Goal: Task Accomplishment & Management: Use online tool/utility

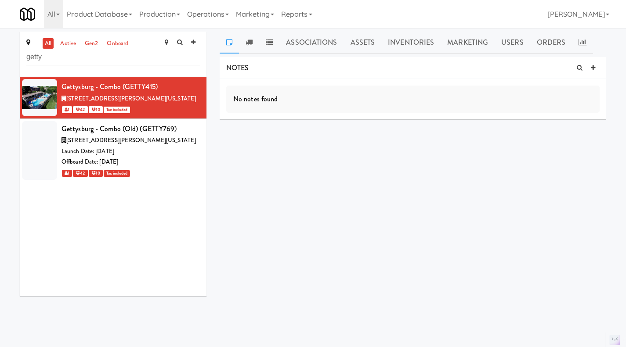
click at [198, 85] on icon at bounding box center [200, 82] width 5 height 6
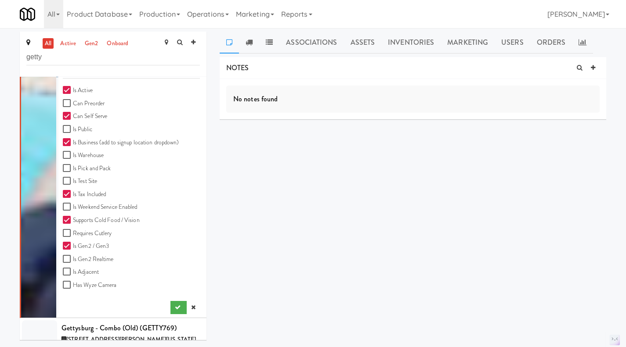
scroll to position [263, 0]
click at [190, 303] on link at bounding box center [193, 307] width 13 height 13
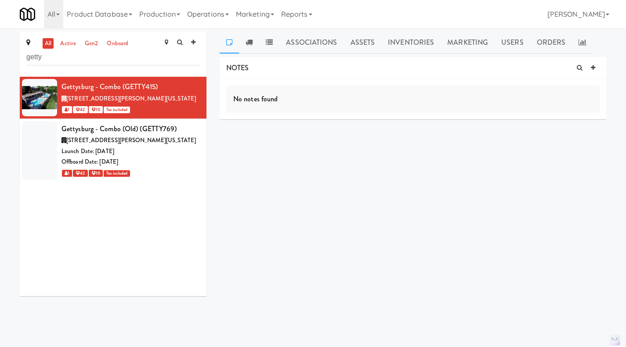
scroll to position [0, 0]
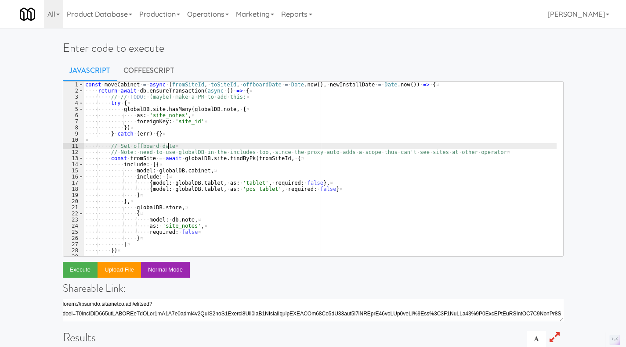
click at [230, 144] on div "const · moveCabinet · = · async · ( fromSiteId , · toSiteId , · offboardDate · …" at bounding box center [319, 175] width 473 height 187
type textarea "const toSiteId = '35756cce-4b96-45f2-a63c-99aeca74c561' return await moveCabine…"
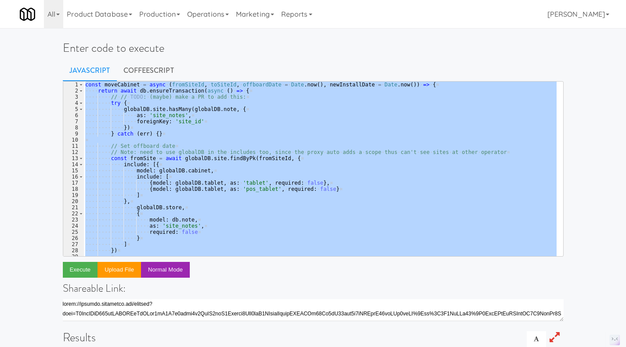
paste textarea
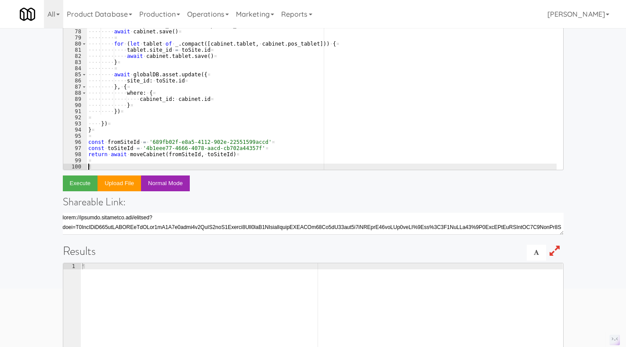
scroll to position [87, 0]
click at [83, 185] on button "Execute" at bounding box center [80, 183] width 35 height 16
click at [219, 19] on link "Operations" at bounding box center [208, 14] width 49 height 28
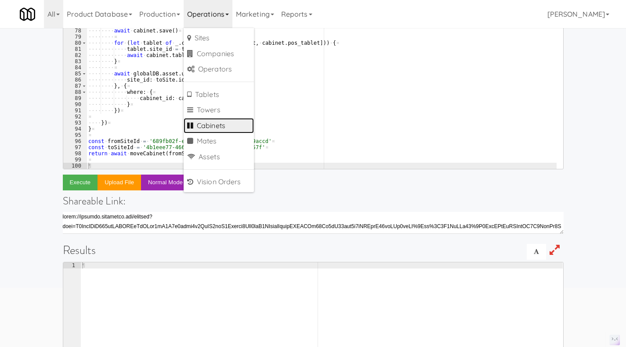
click at [225, 122] on link "Cabinets" at bounding box center [219, 126] width 70 height 16
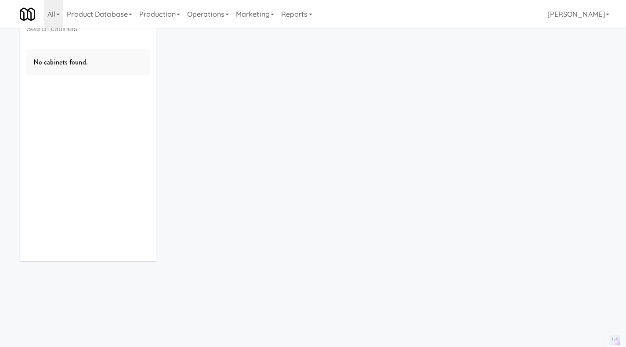
scroll to position [28, 0]
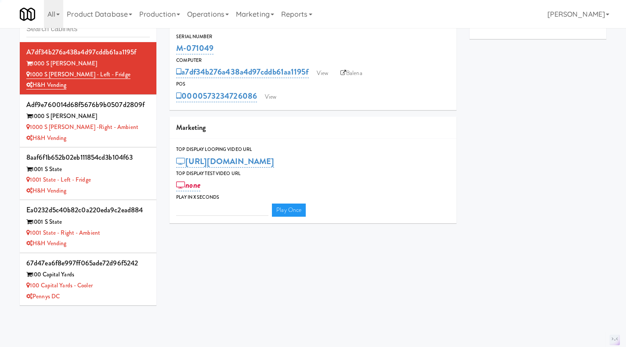
type input "3"
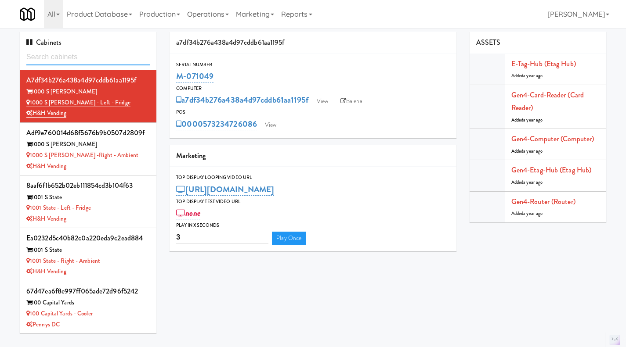
click at [88, 56] on input "text" at bounding box center [87, 57] width 123 height 16
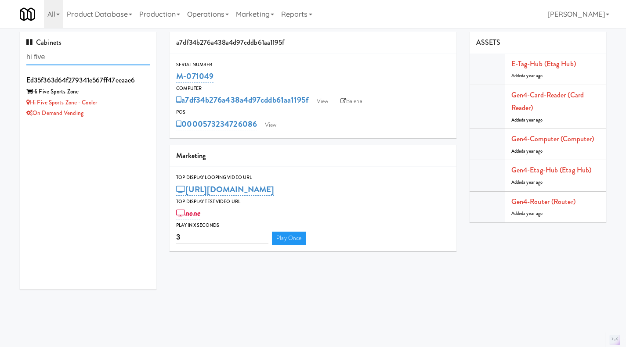
type input "hi five"
click at [127, 110] on div "On Demand Vending" at bounding box center [87, 113] width 123 height 11
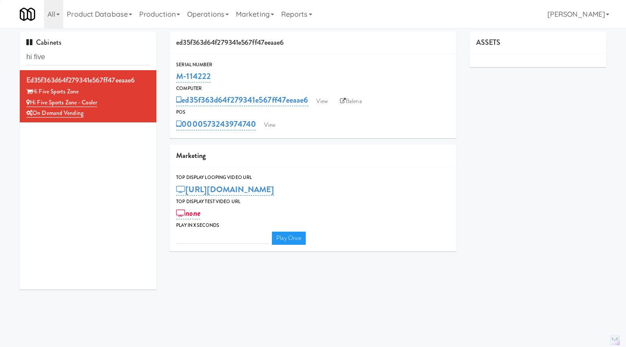
type input "3"
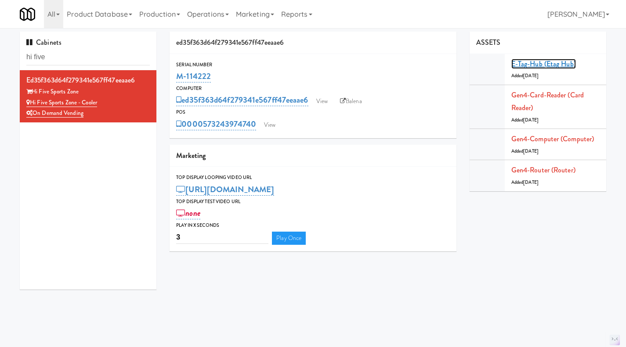
click at [522, 68] on link "E-tag-hub (Etag Hub)" at bounding box center [543, 64] width 65 height 10
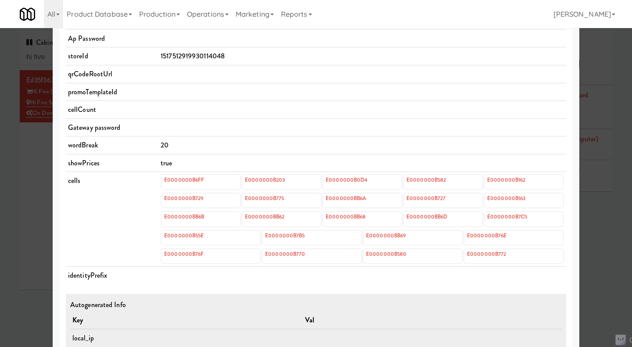
scroll to position [263, 0]
click at [600, 255] on div at bounding box center [316, 173] width 632 height 347
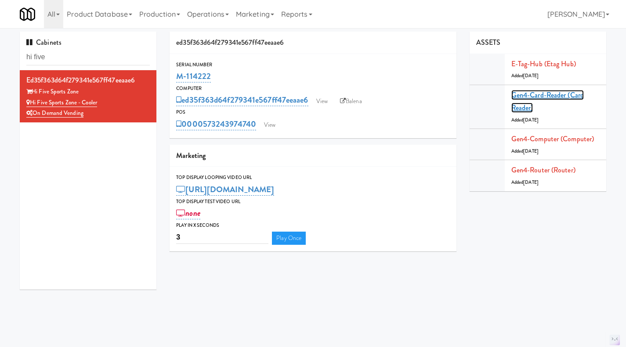
click at [541, 98] on link "Gen4-card-reader (Card Reader)" at bounding box center [547, 101] width 72 height 23
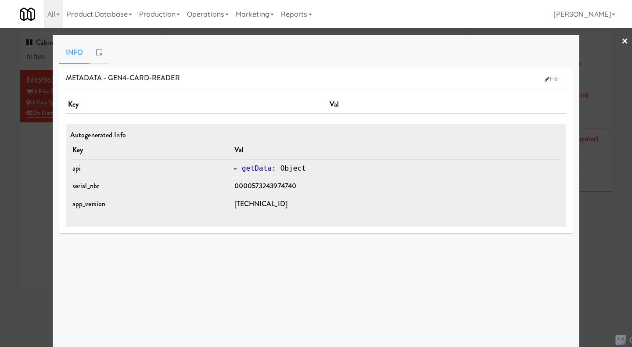
click at [597, 222] on div at bounding box center [316, 173] width 632 height 347
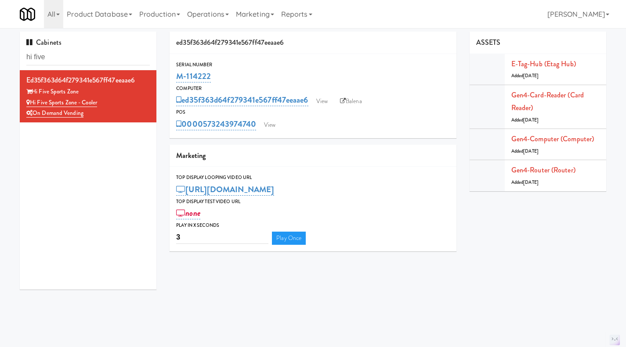
click at [351, 101] on link "Balena" at bounding box center [350, 101] width 31 height 13
click at [277, 126] on link "View" at bounding box center [269, 125] width 20 height 13
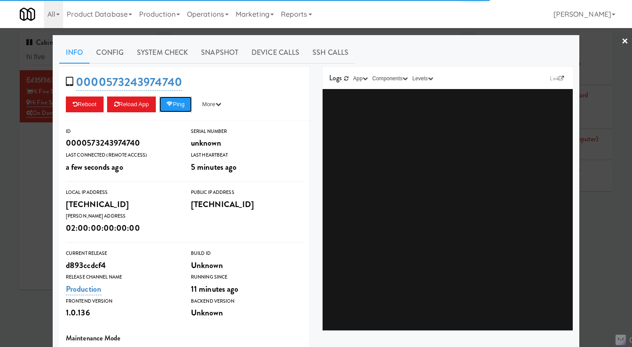
click at [177, 108] on button "Ping" at bounding box center [175, 105] width 32 height 16
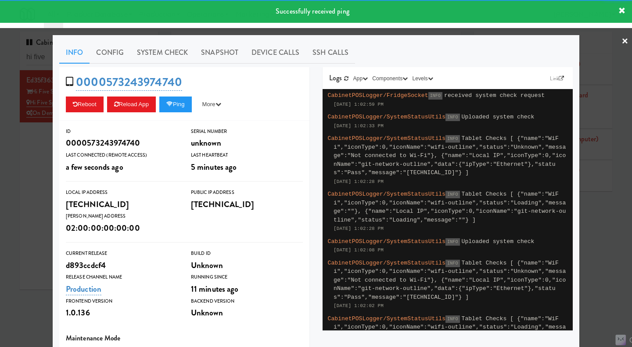
click at [162, 56] on link "System Check" at bounding box center [162, 53] width 64 height 22
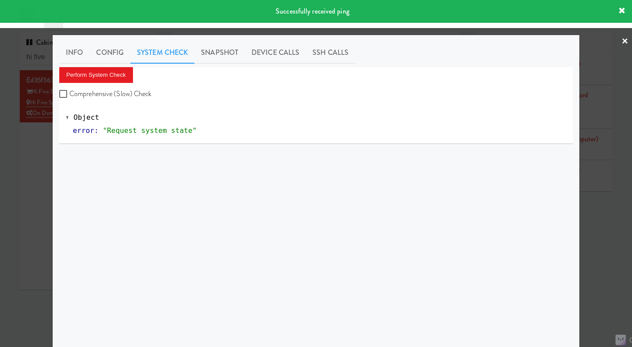
click at [119, 97] on label "Comprehensive (Slow) Check" at bounding box center [105, 93] width 93 height 13
click at [69, 97] on input "Comprehensive (Slow) Check" at bounding box center [64, 94] width 10 height 7
checkbox input "true"
click at [102, 77] on button "Perform System Check" at bounding box center [96, 75] width 74 height 16
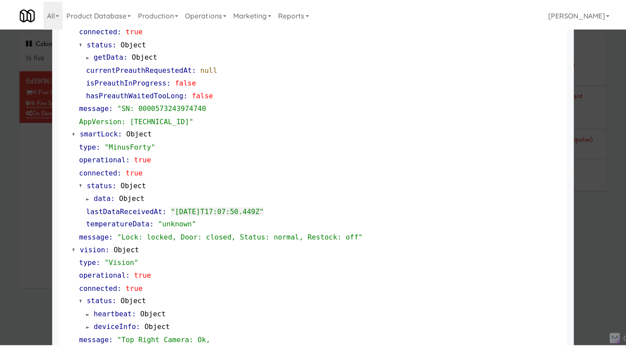
scroll to position [176, 0]
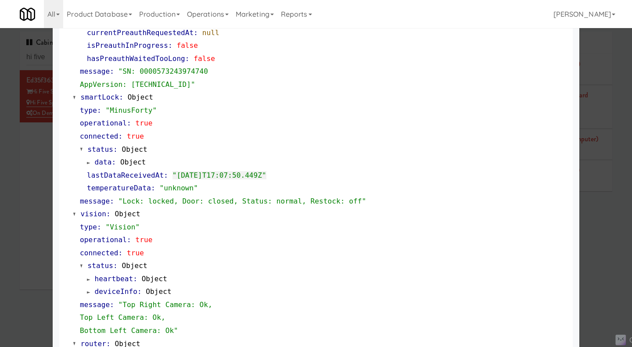
click at [29, 191] on div at bounding box center [316, 173] width 632 height 347
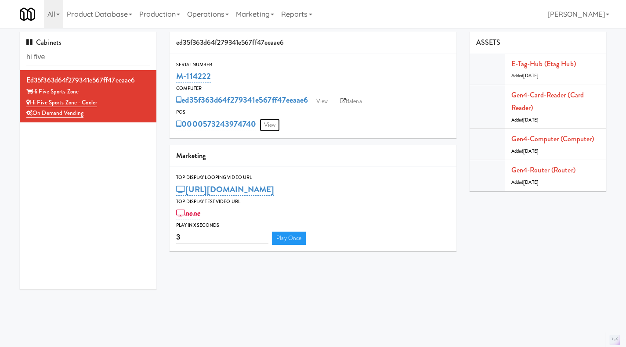
click at [273, 125] on link "View" at bounding box center [269, 125] width 20 height 13
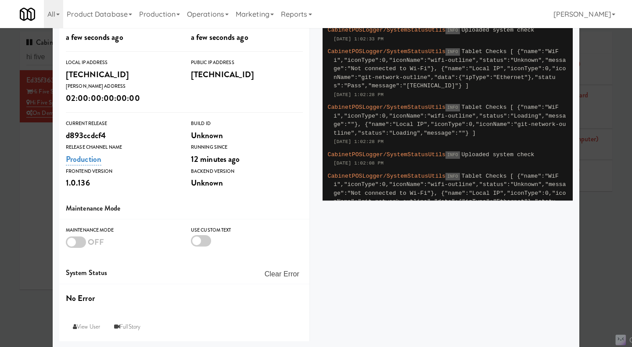
scroll to position [131, 0]
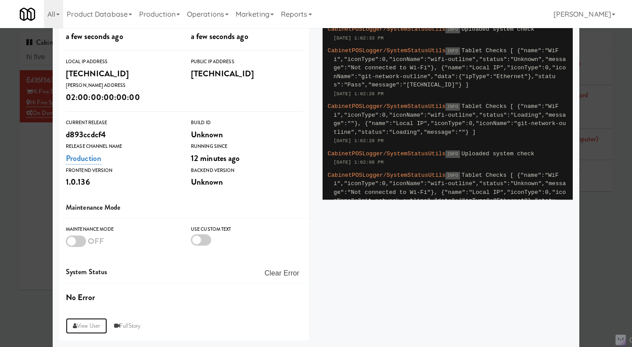
click at [80, 323] on link "View User" at bounding box center [86, 326] width 41 height 16
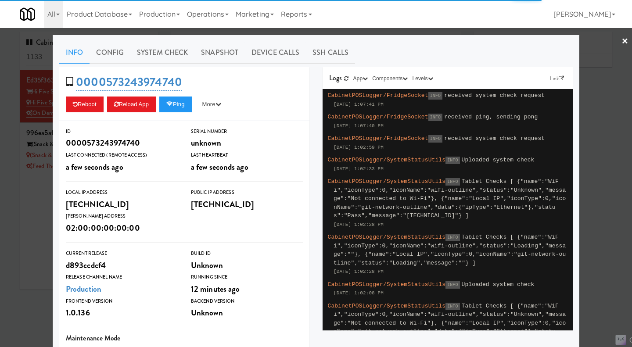
type input "3"
click at [34, 232] on div at bounding box center [316, 173] width 632 height 347
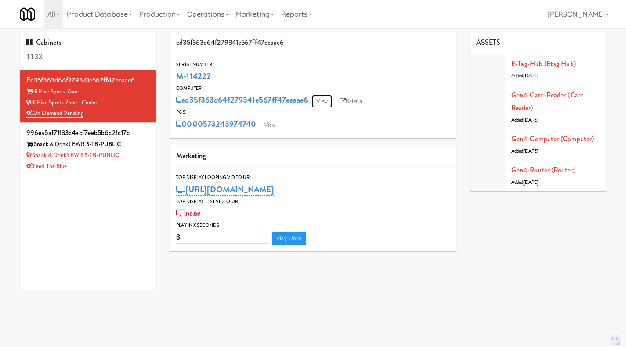
click at [322, 103] on link "View" at bounding box center [322, 101] width 20 height 13
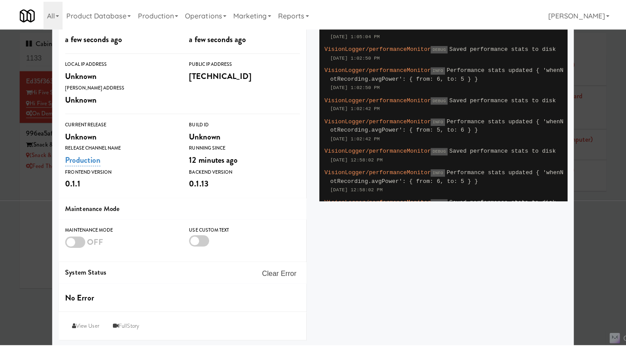
scroll to position [131, 0]
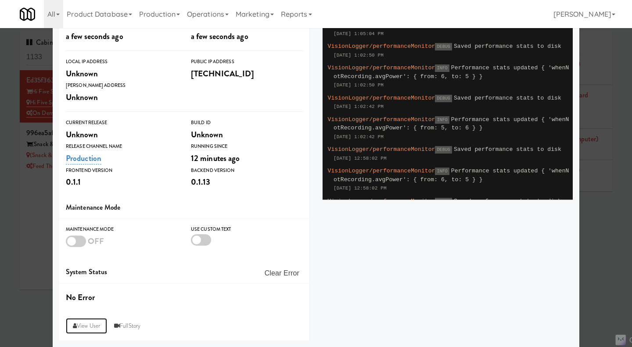
click at [87, 321] on link "View User" at bounding box center [86, 326] width 41 height 16
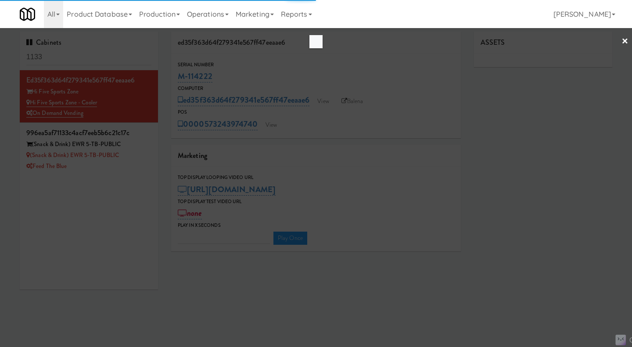
type input "3"
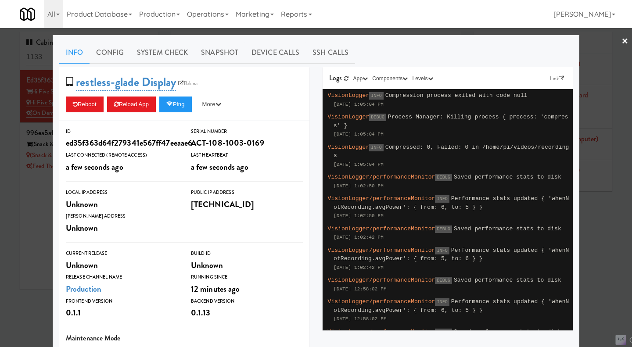
click at [32, 230] on div at bounding box center [316, 173] width 632 height 347
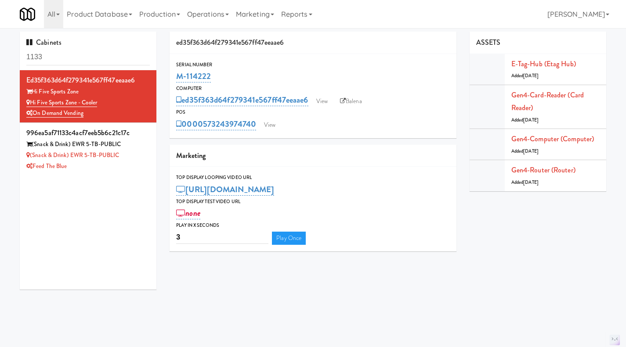
drag, startPoint x: 220, startPoint y: 76, endPoint x: 178, endPoint y: 76, distance: 42.2
click at [178, 76] on div "M-114222" at bounding box center [313, 76] width 274 height 15
copy link "M-114222"
click at [363, 96] on link "Balena" at bounding box center [350, 101] width 31 height 13
click at [219, 193] on link "https://res.cloudinary.com/kitchenmate/video/upload/v1742477544/btnxmuk8iq9nx5g…" at bounding box center [225, 190] width 98 height 12
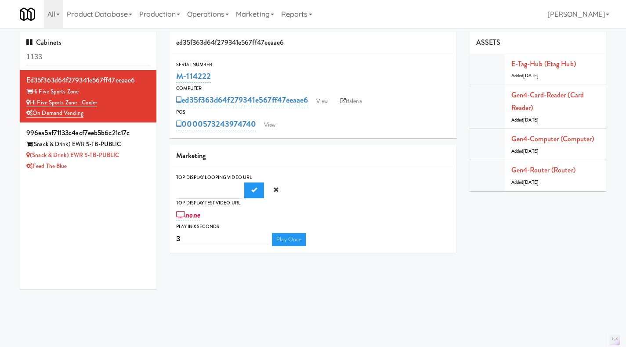
click at [244, 183] on button "Submit" at bounding box center [254, 191] width 20 height 16
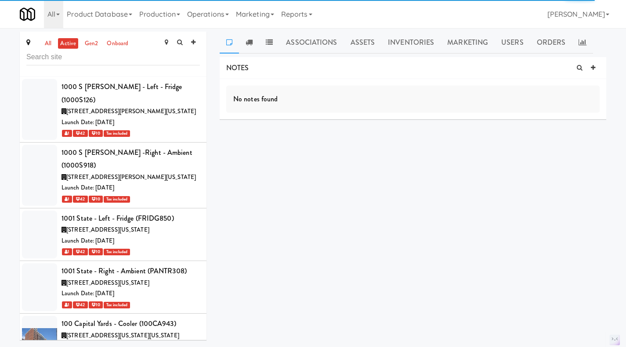
scroll to position [23523, 0]
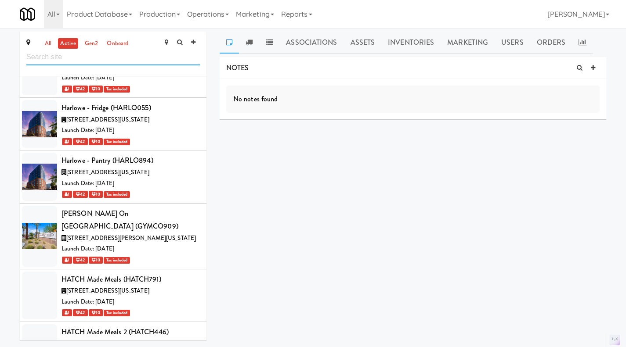
click at [119, 58] on input "text" at bounding box center [112, 57] width 173 height 16
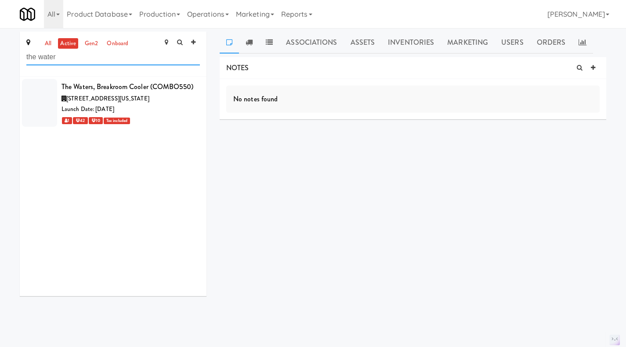
scroll to position [0, 0]
type input "the water"
click at [178, 115] on div "Launch Date: [DATE]" at bounding box center [130, 109] width 138 height 11
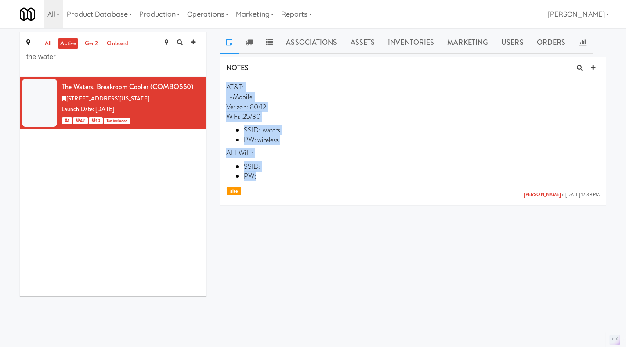
drag, startPoint x: 274, startPoint y: 175, endPoint x: 225, endPoint y: 86, distance: 101.0
click at [225, 86] on li "AT&T: T-Mobile: Verizon: 80/12 WiFi: 25/30 SSID: [PERSON_NAME]: wireless ALT Wi…" at bounding box center [413, 140] width 386 height 123
copy p "AT&T: T-Mobile: Verizon: 80/12 WiFi: 25/30 SSID: [PERSON_NAME]: wireless ALT Wi…"
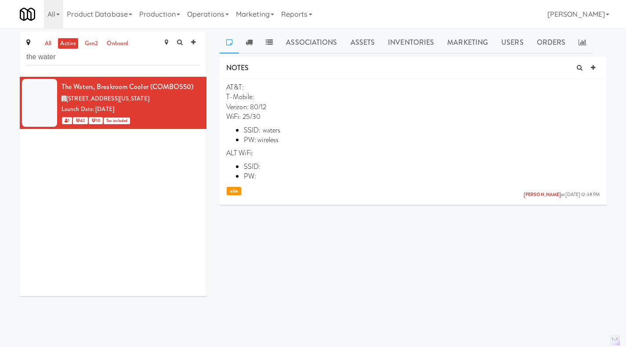
click at [598, 82] on icon at bounding box center [599, 83] width 6 height 7
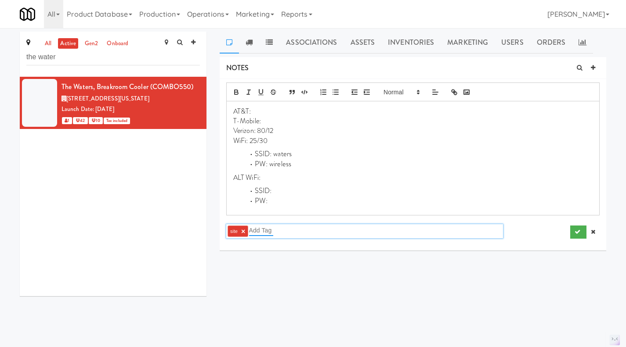
click at [270, 234] on input "text" at bounding box center [261, 230] width 24 height 11
type input "netw"
click at [577, 237] on button "submit" at bounding box center [578, 232] width 16 height 13
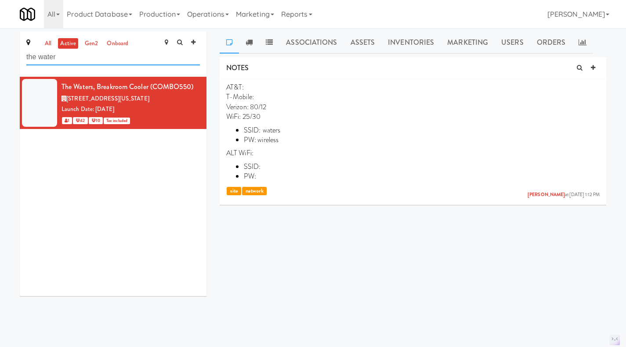
click at [92, 61] on input "the water" at bounding box center [112, 57] width 173 height 16
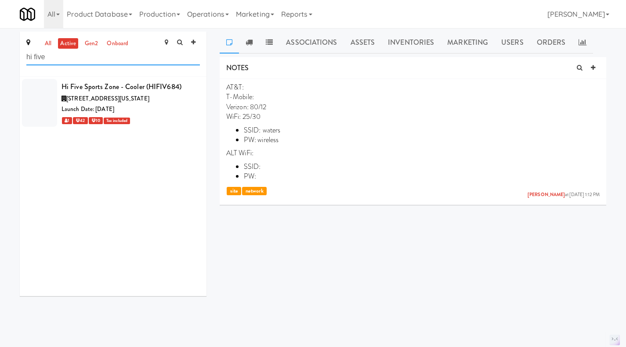
type input "hi five"
click at [176, 126] on div "1 42 10 Tax included" at bounding box center [130, 120] width 138 height 11
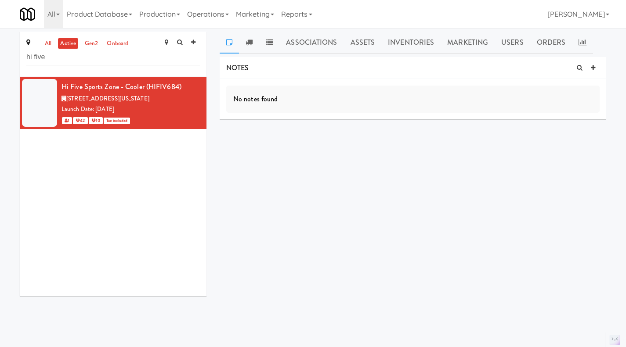
click at [595, 68] on link at bounding box center [592, 67] width 13 height 13
click at [349, 118] on div at bounding box center [413, 111] width 372 height 20
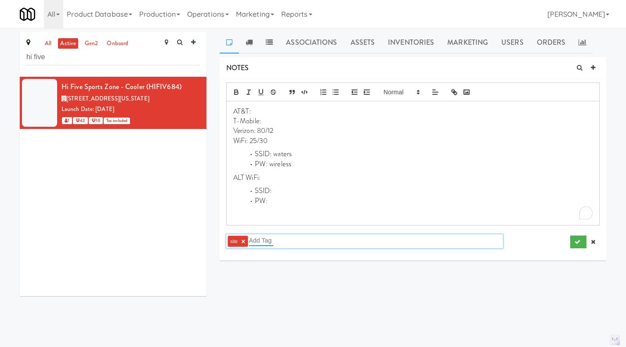
click at [263, 241] on input "text" at bounding box center [261, 240] width 24 height 11
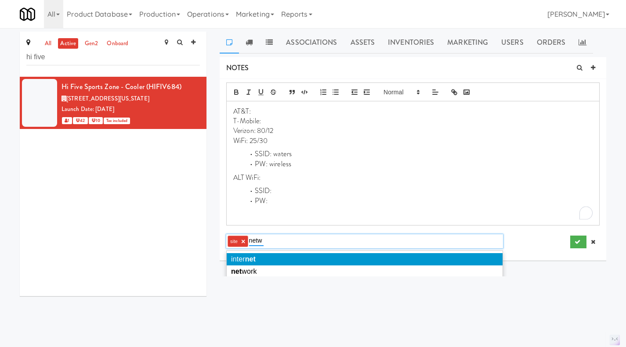
type input "netwo"
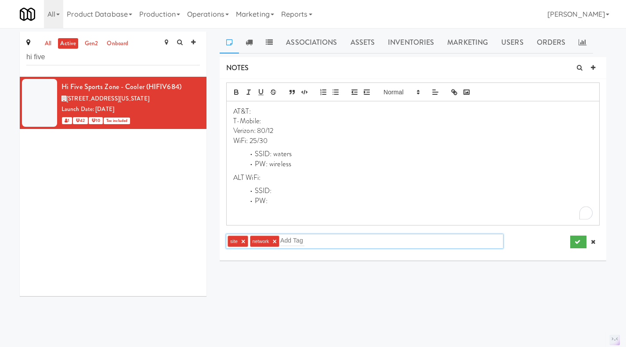
click at [276, 167] on li "PW: wireless" at bounding box center [418, 164] width 349 height 10
click at [283, 155] on li "SSID: waters" at bounding box center [418, 154] width 349 height 10
drag, startPoint x: 263, startPoint y: 144, endPoint x: 250, endPoint y: 143, distance: 12.8
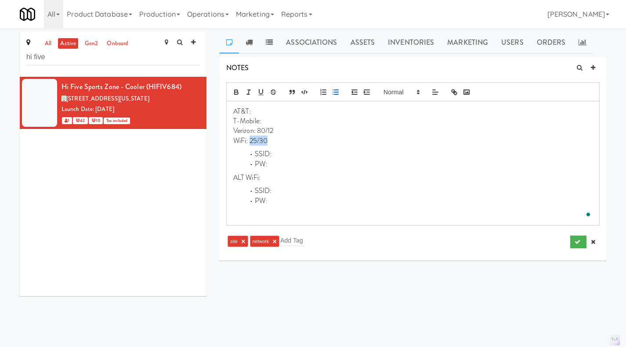
click at [250, 143] on p "WiFi: 25/30" at bounding box center [412, 141] width 359 height 10
drag, startPoint x: 269, startPoint y: 133, endPoint x: 259, endPoint y: 134, distance: 10.6
click at [259, 134] on p "Verizon: 80/12" at bounding box center [412, 131] width 359 height 10
click at [236, 220] on div "AT&T: T-Mobile: Verizon: 60/25 WiFi: SSID: PW: ALT WiFi: SSID: PW:" at bounding box center [413, 163] width 372 height 124
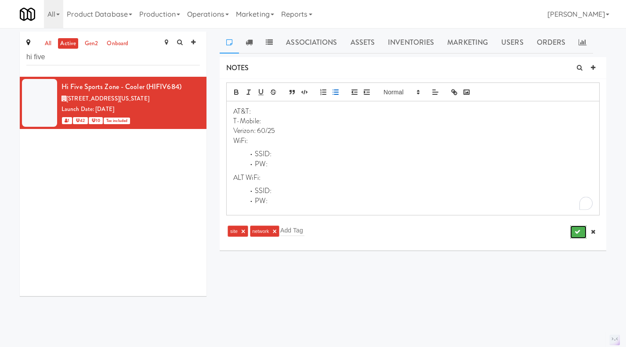
click at [581, 230] on button "submit" at bounding box center [578, 232] width 16 height 13
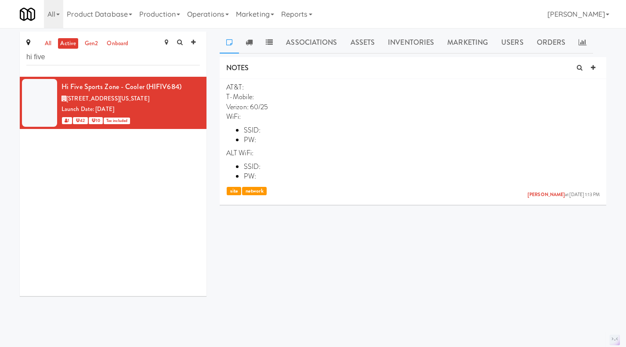
click at [198, 79] on icon at bounding box center [200, 82] width 5 height 6
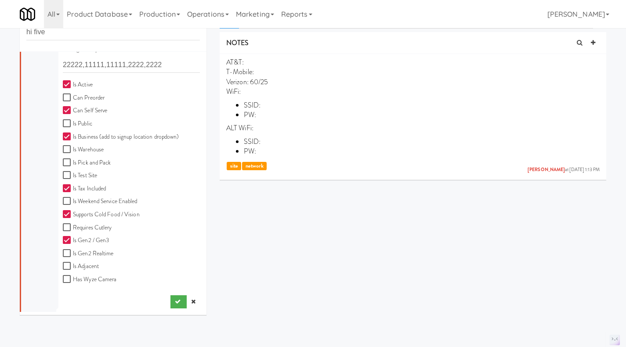
scroll to position [25, 0]
click at [191, 301] on icon at bounding box center [193, 302] width 4 height 6
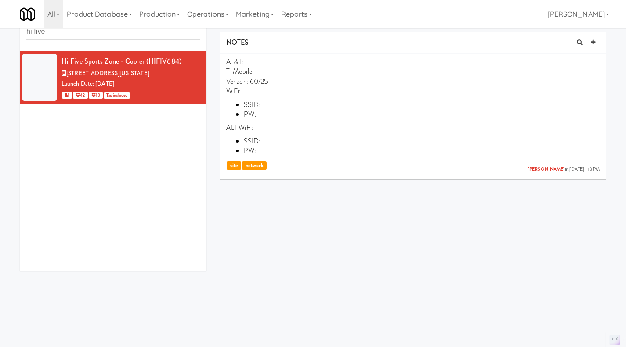
scroll to position [0, 0]
click at [216, 11] on link "Operations" at bounding box center [208, 14] width 49 height 28
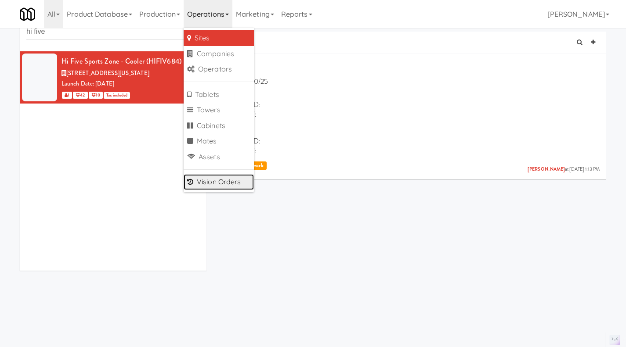
click at [227, 185] on link "Vision Orders" at bounding box center [219, 182] width 70 height 16
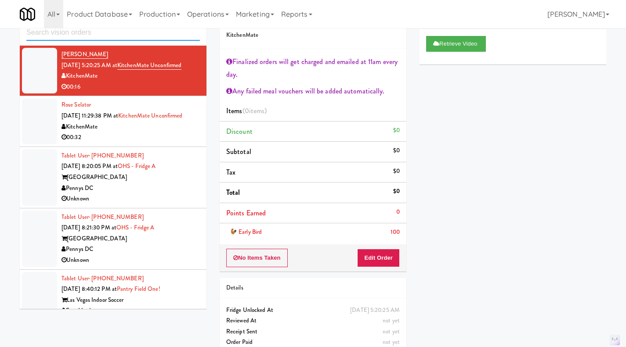
click at [104, 33] on input "text" at bounding box center [112, 33] width 173 height 16
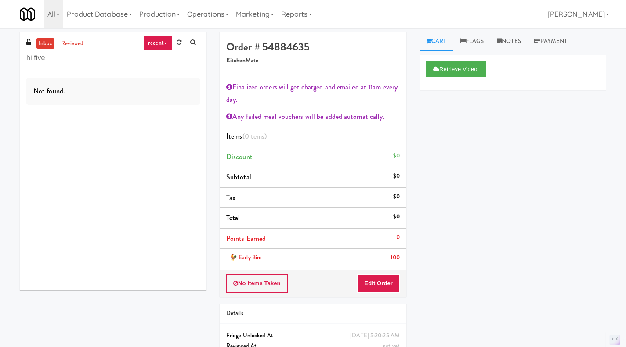
click at [70, 42] on link "reviewed" at bounding box center [72, 43] width 27 height 11
click at [47, 44] on link "inbox" at bounding box center [45, 43] width 18 height 11
drag, startPoint x: 62, startPoint y: 58, endPoint x: 17, endPoint y: 58, distance: 45.7
click at [17, 58] on div "inbox reviewed recent all unclear take inventory issue suspicious failed recent…" at bounding box center [113, 165] width 200 height 266
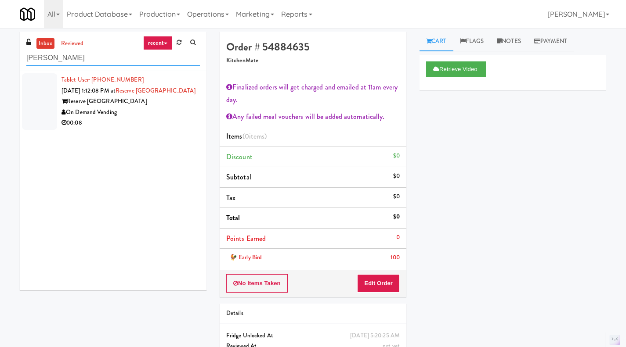
type input "[PERSON_NAME]"
click at [166, 117] on div "On Demand Vending" at bounding box center [130, 112] width 138 height 11
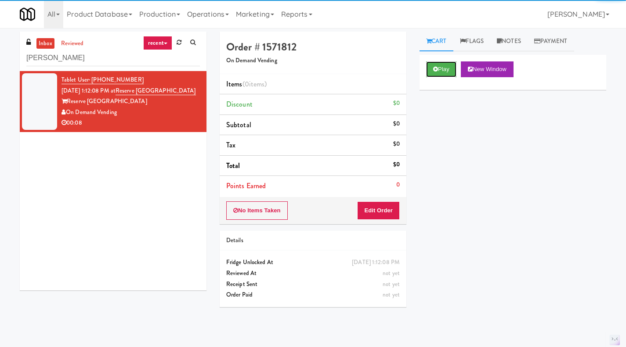
click at [432, 71] on button "Play" at bounding box center [441, 69] width 30 height 16
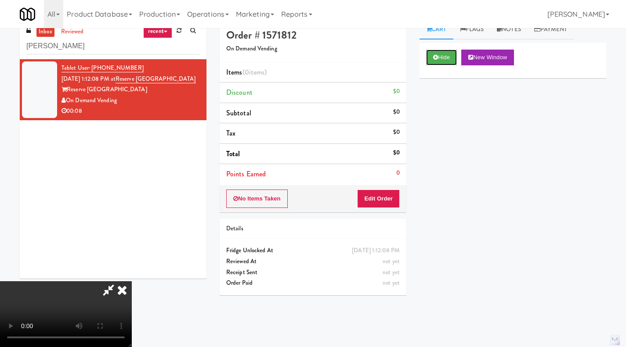
scroll to position [12, 0]
click at [132, 281] on video at bounding box center [66, 314] width 132 height 66
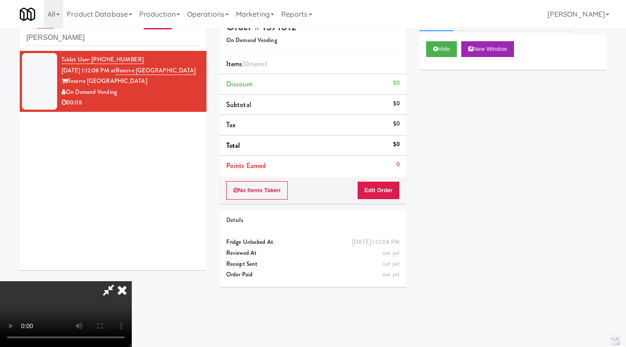
scroll to position [28, 0]
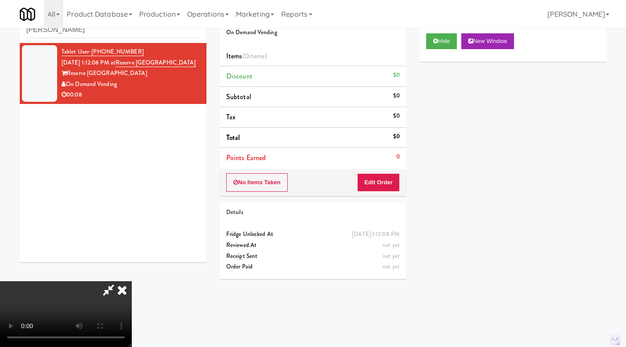
click at [132, 281] on video at bounding box center [66, 314] width 132 height 66
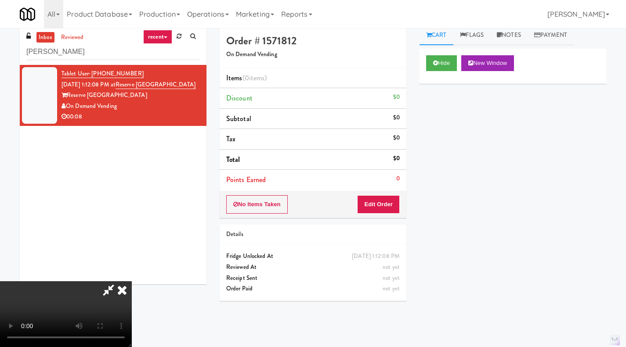
scroll to position [5, 0]
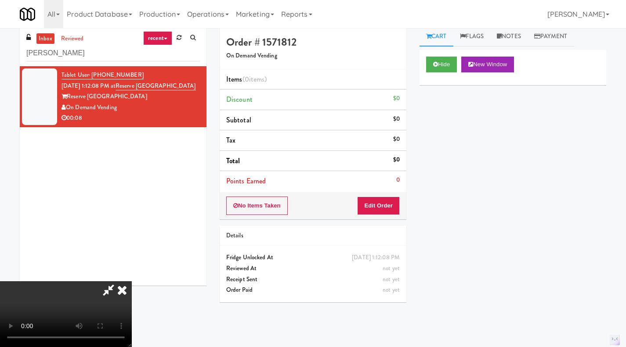
click at [132, 281] on icon at bounding box center [121, 290] width 19 height 18
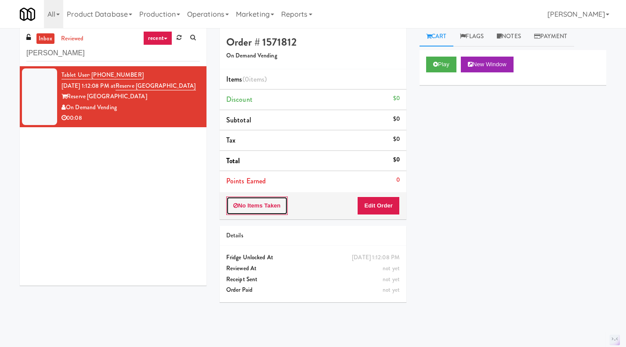
click at [255, 205] on button "No Items Taken" at bounding box center [256, 206] width 61 height 18
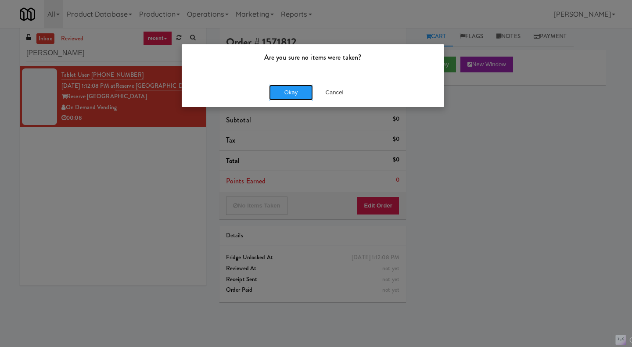
click at [296, 91] on button "Okay" at bounding box center [291, 93] width 44 height 16
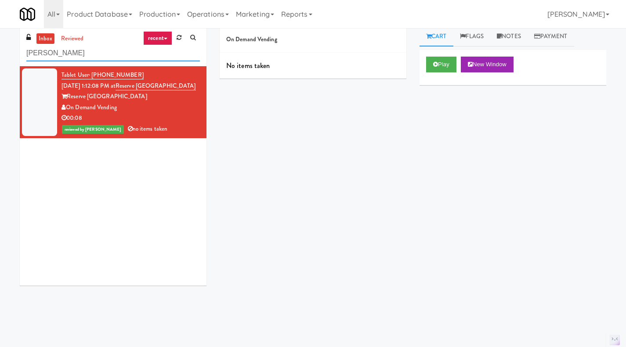
click at [68, 53] on input "[PERSON_NAME]" at bounding box center [112, 53] width 173 height 16
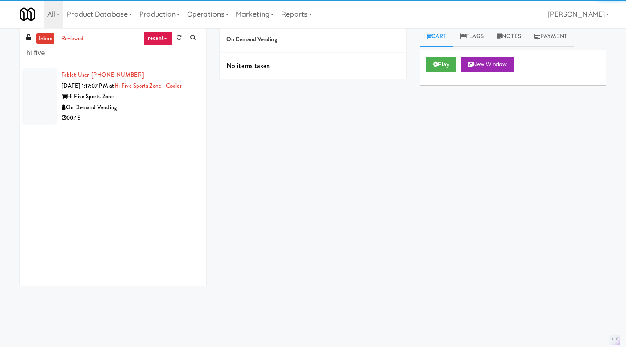
type input "hi five"
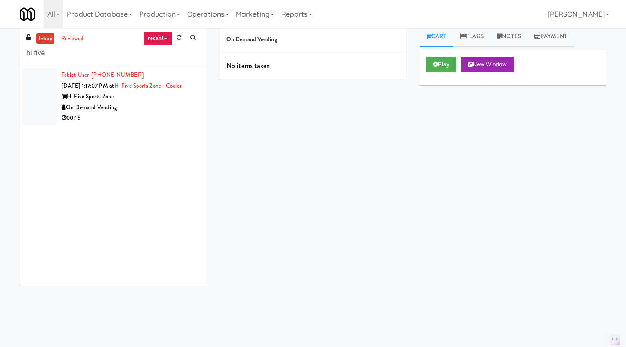
click at [147, 106] on div "On Demand Vending" at bounding box center [130, 107] width 138 height 11
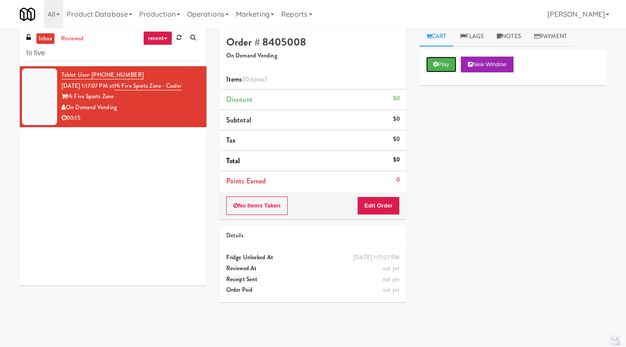
click at [442, 63] on button "Play" at bounding box center [441, 65] width 30 height 16
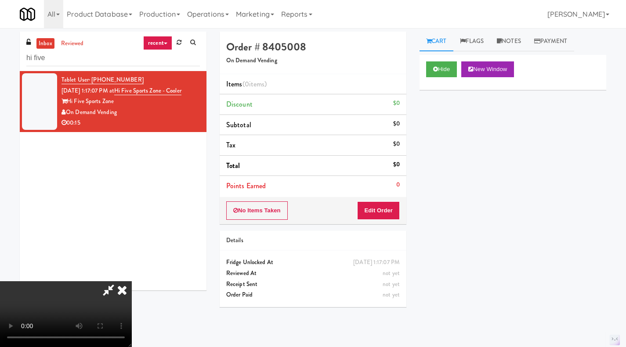
click at [132, 281] on icon at bounding box center [121, 290] width 19 height 18
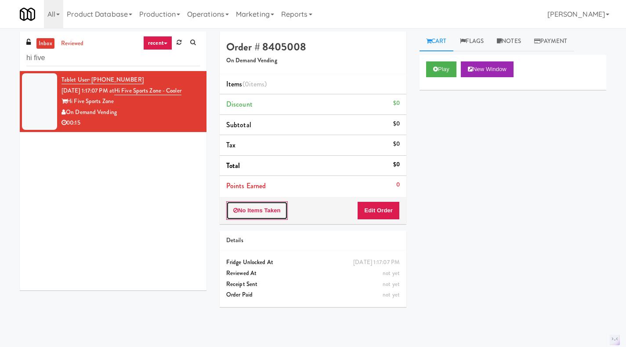
click at [249, 213] on button "No Items Taken" at bounding box center [256, 211] width 61 height 18
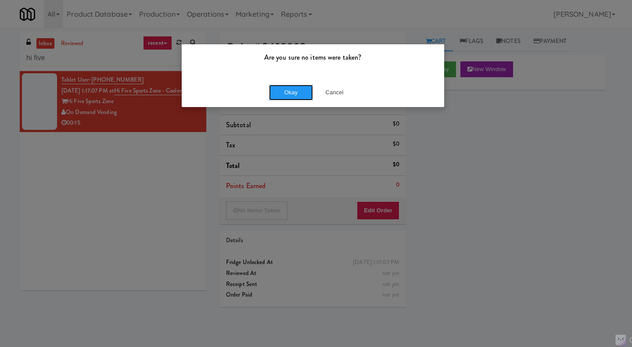
click at [290, 90] on button "Okay" at bounding box center [291, 93] width 44 height 16
